Goal: Navigation & Orientation: Find specific page/section

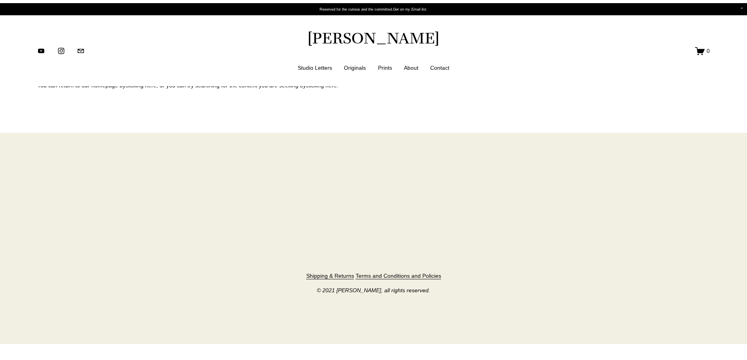
scroll to position [67, 0]
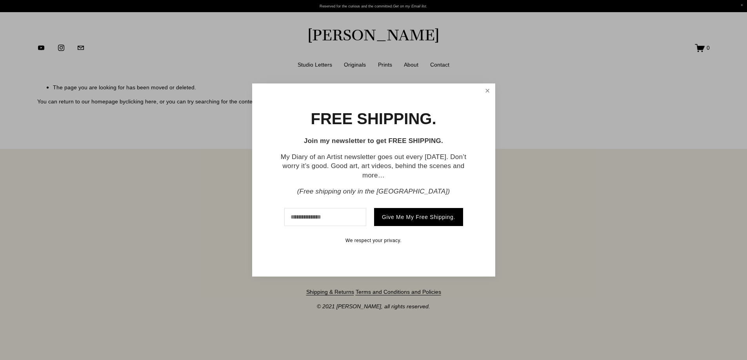
click at [486, 92] on link "Close" at bounding box center [487, 91] width 13 height 13
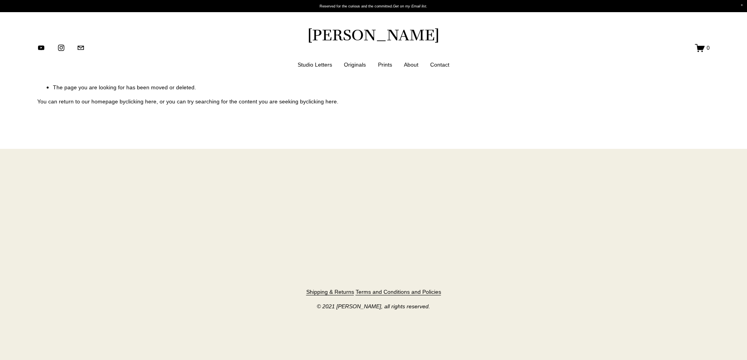
scroll to position [0, 0]
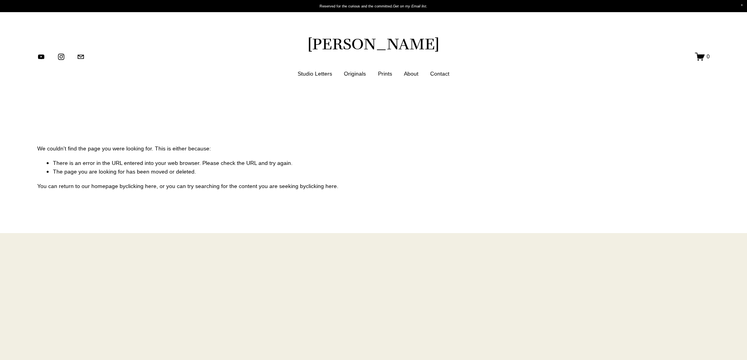
click at [320, 47] on link "[PERSON_NAME]" at bounding box center [373, 44] width 132 height 20
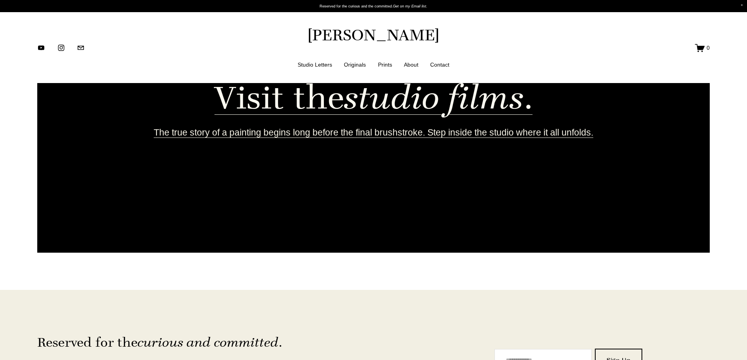
scroll to position [1436, 0]
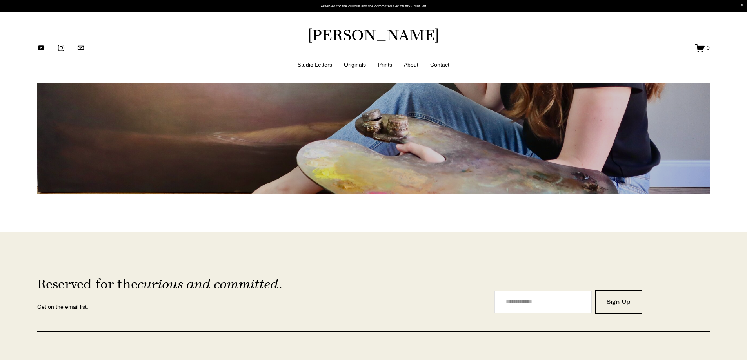
click at [319, 64] on link "Studio Letters" at bounding box center [315, 65] width 35 height 10
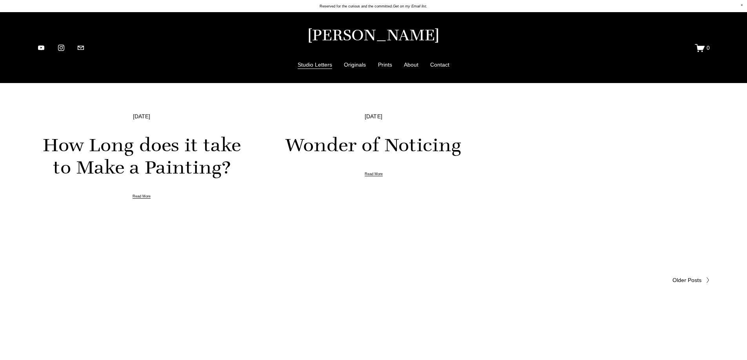
scroll to position [3215, 0]
